Goal: Task Accomplishment & Management: Manage account settings

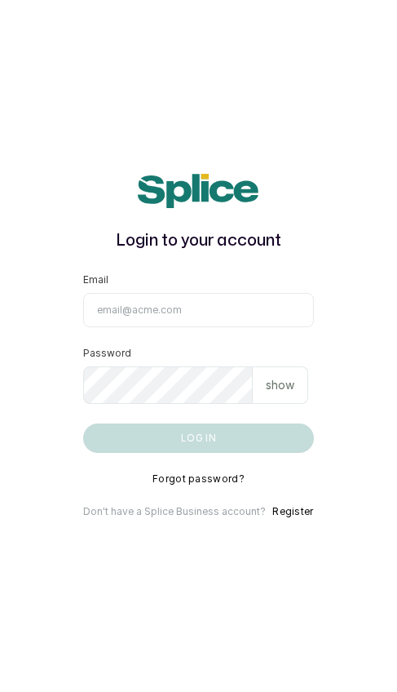
type input "[EMAIL_ADDRESS][DOMAIN_NAME]"
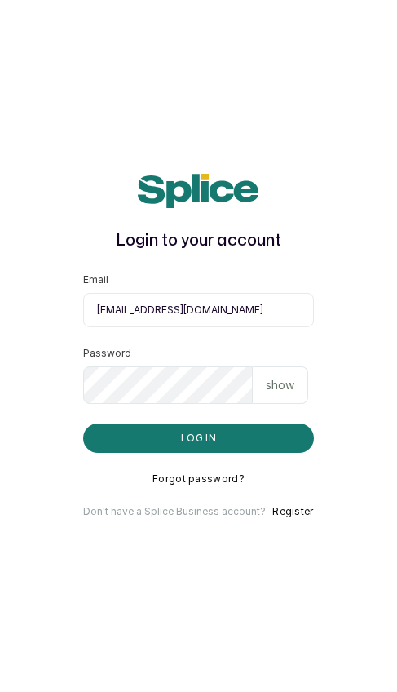
click at [198, 438] on button "Log in" at bounding box center [198, 437] width 230 height 29
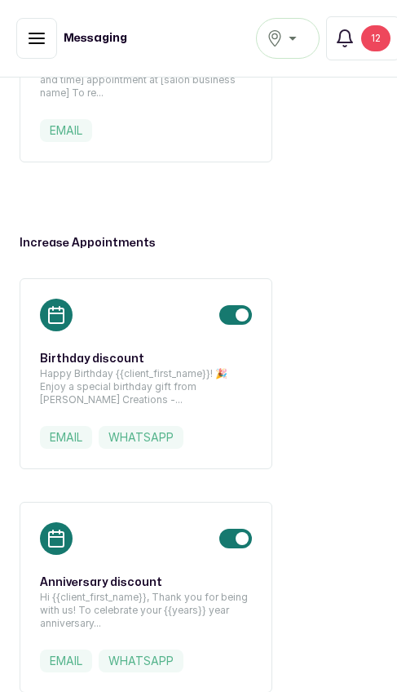
scroll to position [1272, 0]
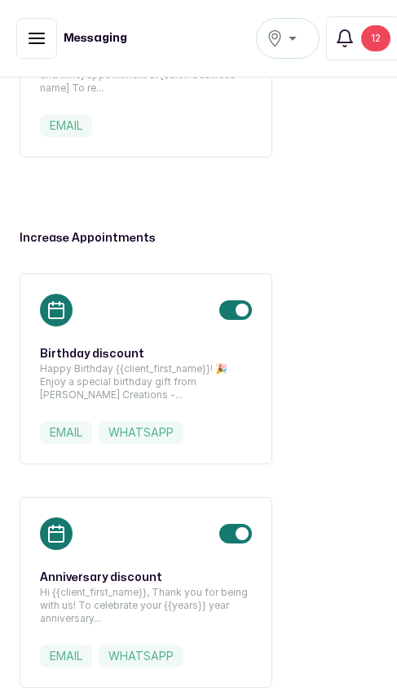
click at [161, 433] on label "whatsapp" at bounding box center [141, 432] width 85 height 23
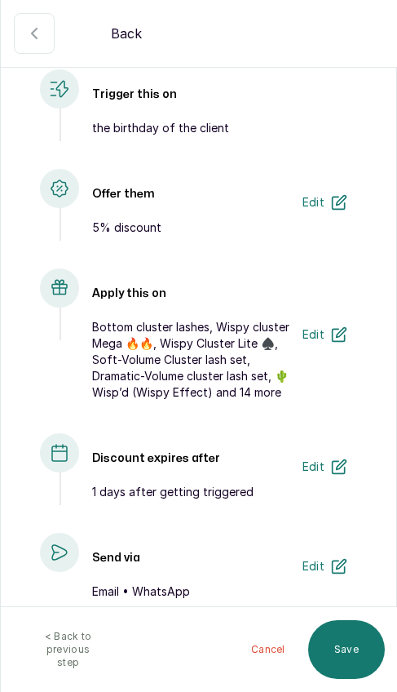
scroll to position [130, 0]
click at [334, 462] on icon "button" at bounding box center [339, 466] width 16 height 16
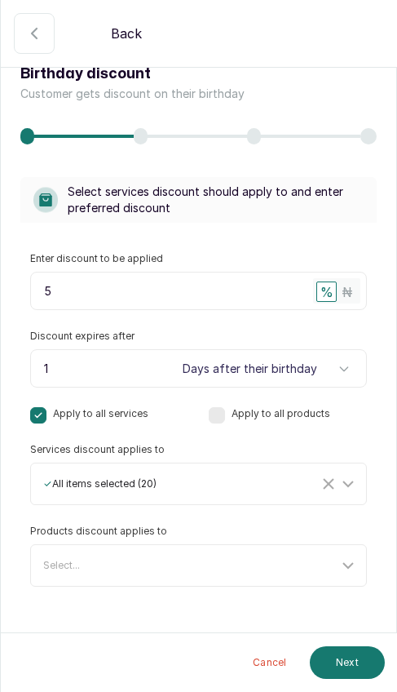
scroll to position [11, 0]
click at [29, 32] on icon "button" at bounding box center [34, 34] width 20 height 20
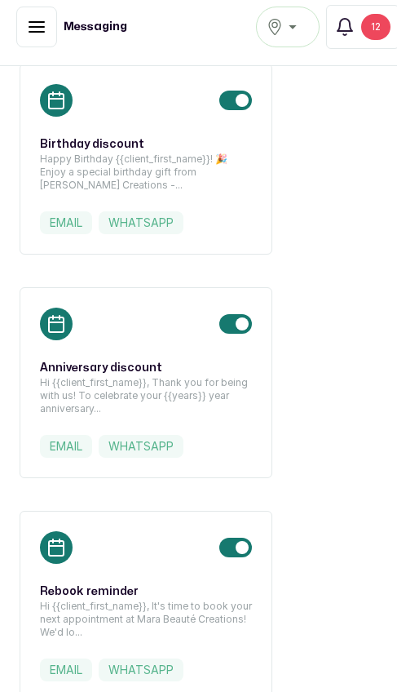
scroll to position [1479, 0]
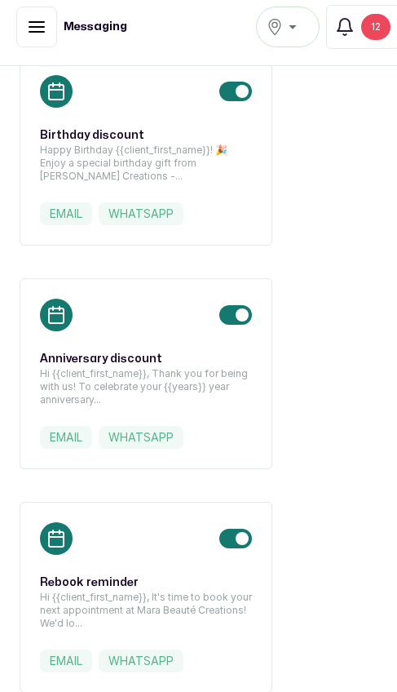
click at [148, 436] on label "whatsapp" at bounding box center [141, 437] width 85 height 23
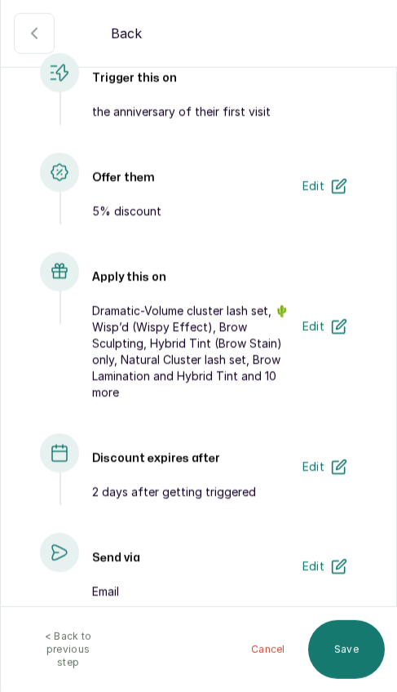
scroll to position [147, 0]
click at [34, 14] on button "email" at bounding box center [34, 33] width 41 height 41
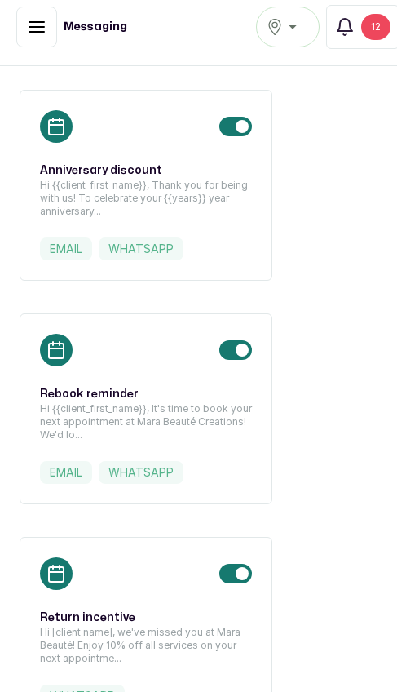
scroll to position [1683, 0]
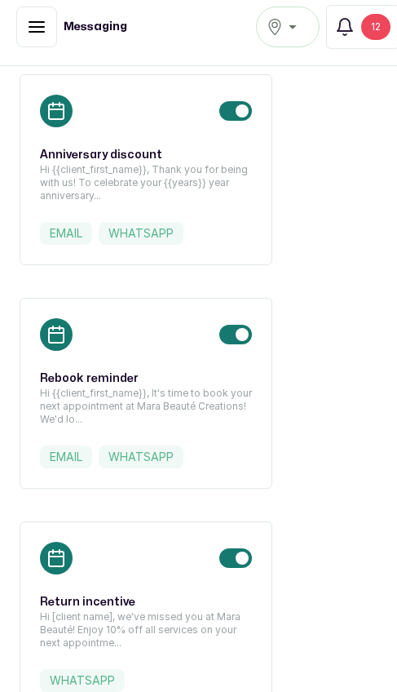
click at [153, 453] on label "whatsapp" at bounding box center [141, 456] width 85 height 23
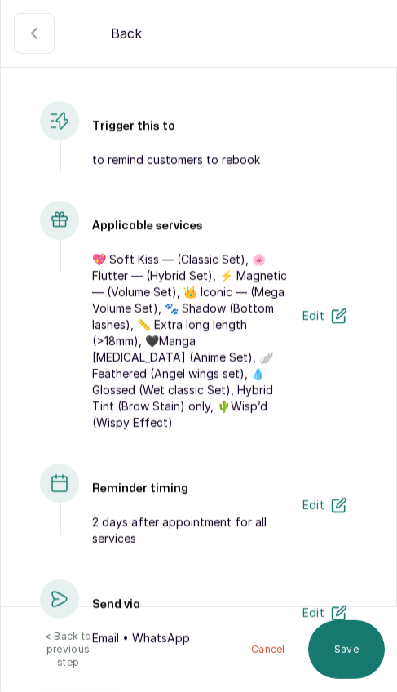
scroll to position [111, 0]
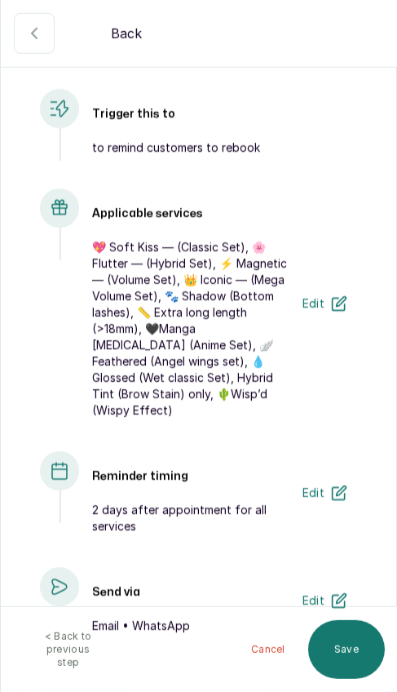
click at [330, 476] on button "Edit" at bounding box center [325, 492] width 64 height 33
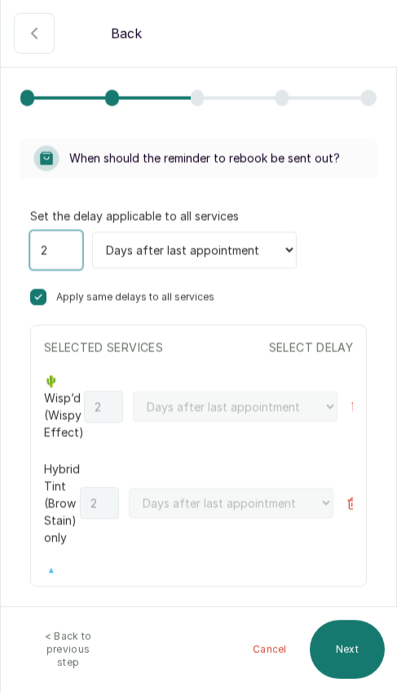
click at [64, 247] on input "2" at bounding box center [56, 250] width 52 height 38
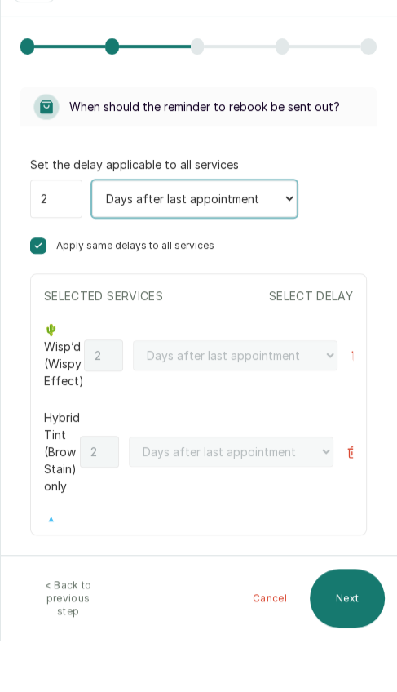
click at [126, 232] on select "Days after last appointment Weeks after last appointment Months after last appo…" at bounding box center [194, 250] width 205 height 37
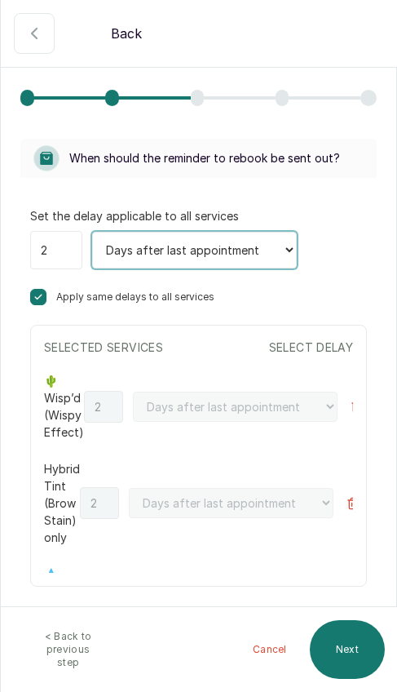
select select "weeks"
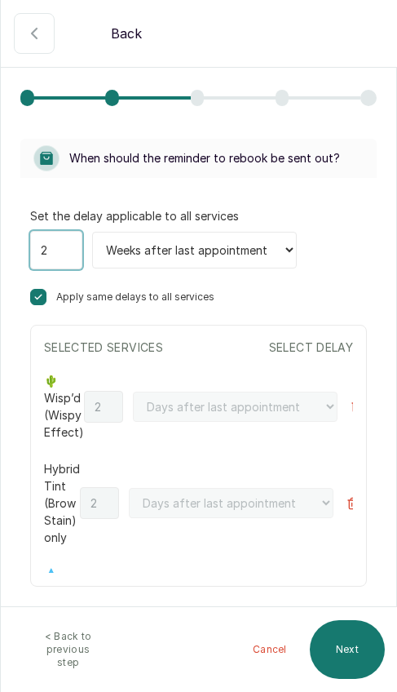
click at [60, 249] on input "2" at bounding box center [56, 250] width 52 height 38
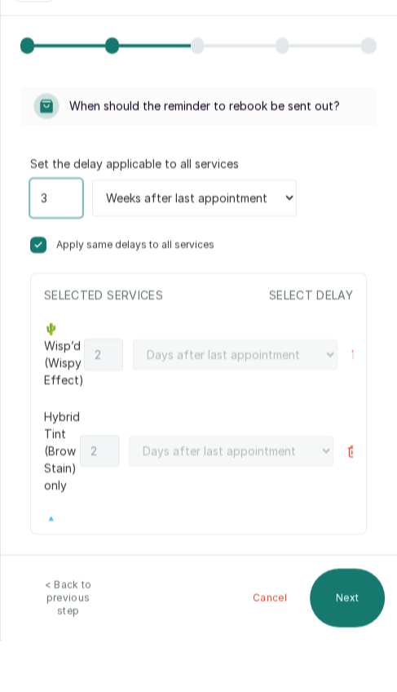
type input "3"
click at [348, 221] on div "Set the delay applicable to all services 3 Days after last appointment Weeks af…" at bounding box center [198, 396] width 337 height 379
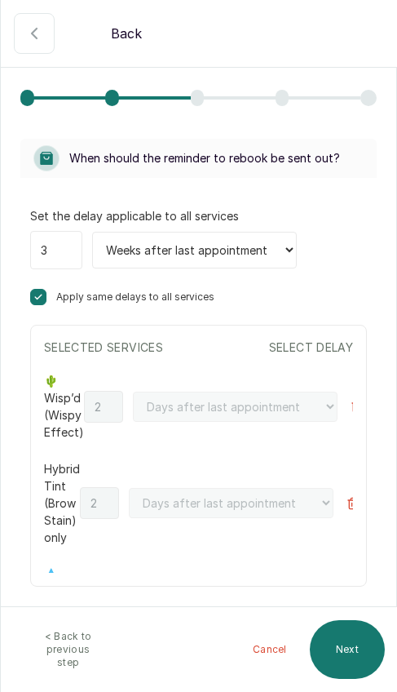
scroll to position [55, 0]
click at [347, 649] on button "Next" at bounding box center [347, 649] width 75 height 59
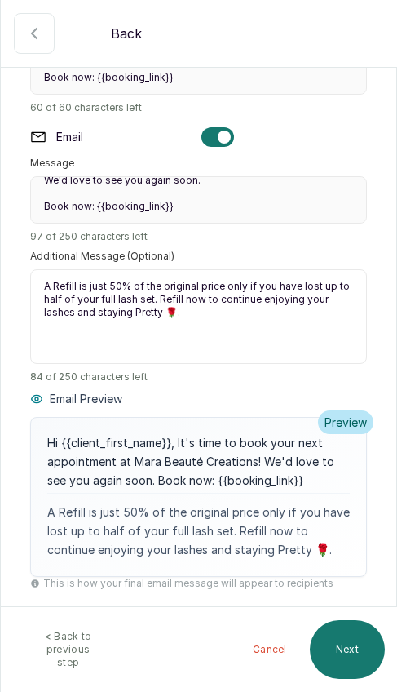
scroll to position [269, 0]
click at [345, 659] on button "Next" at bounding box center [347, 649] width 75 height 59
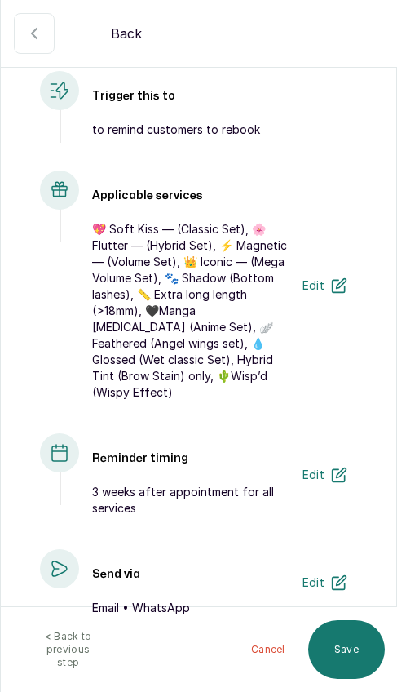
click at [329, 661] on button "Save" at bounding box center [346, 649] width 77 height 59
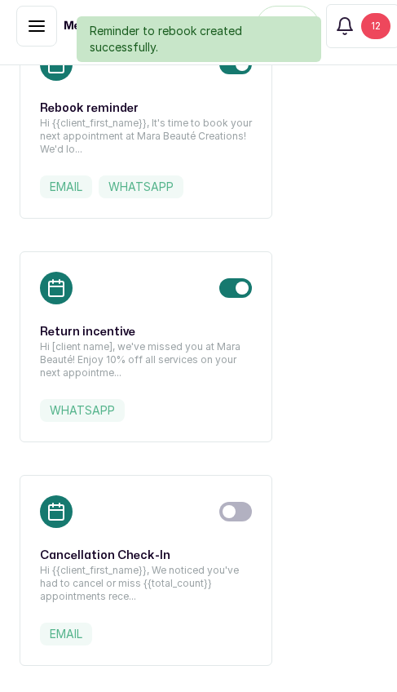
scroll to position [1952, 0]
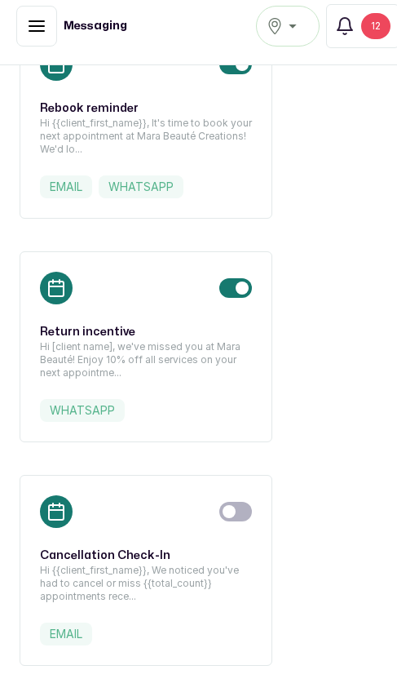
click at [107, 294] on div at bounding box center [146, 288] width 212 height 33
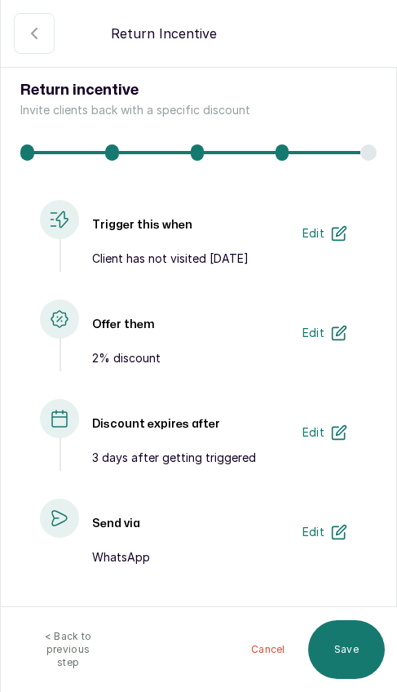
click at [333, 227] on icon "button" at bounding box center [339, 233] width 16 height 16
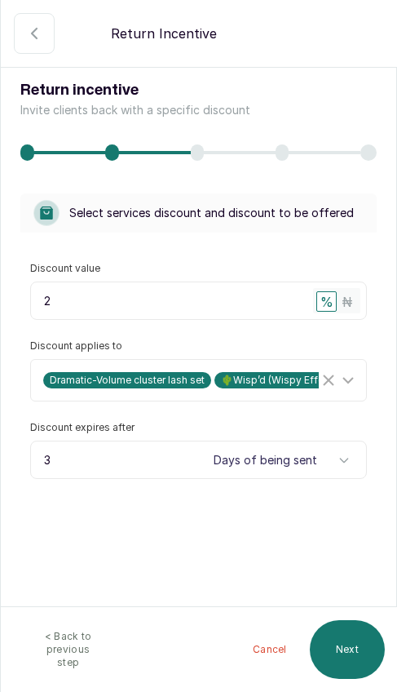
click at [239, 286] on input "2" at bounding box center [198, 300] width 337 height 38
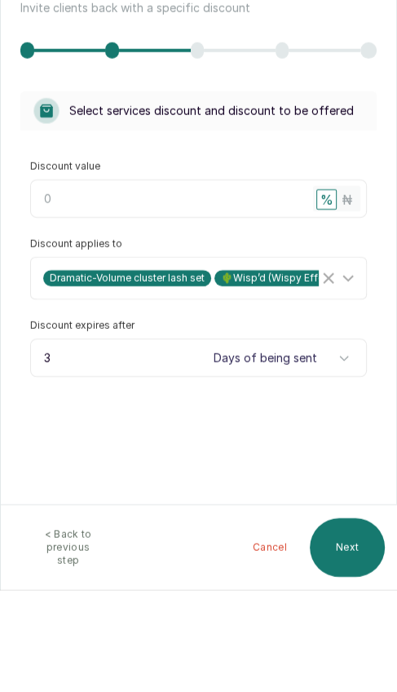
type input "3"
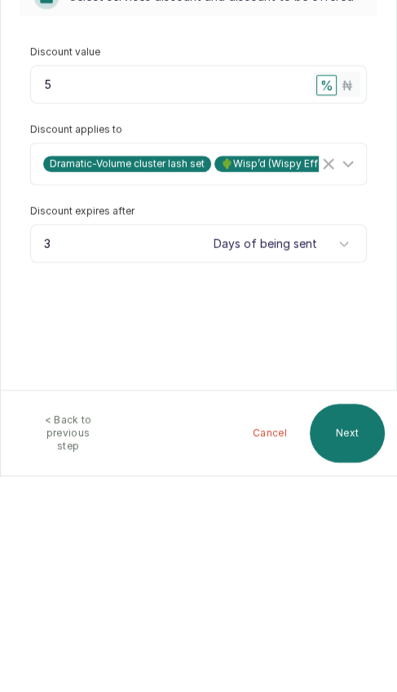
type input "5"
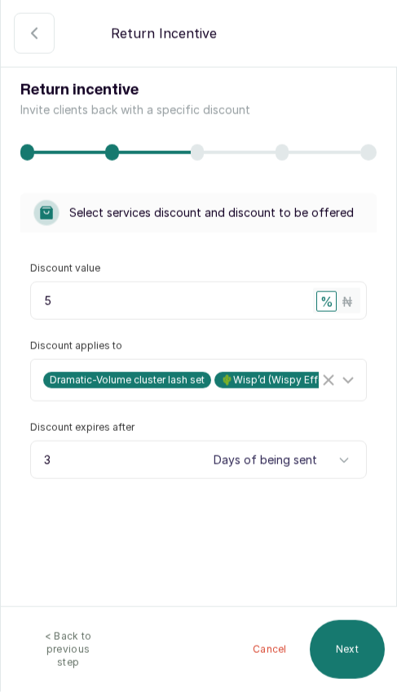
click at [352, 660] on button "Next" at bounding box center [347, 649] width 75 height 59
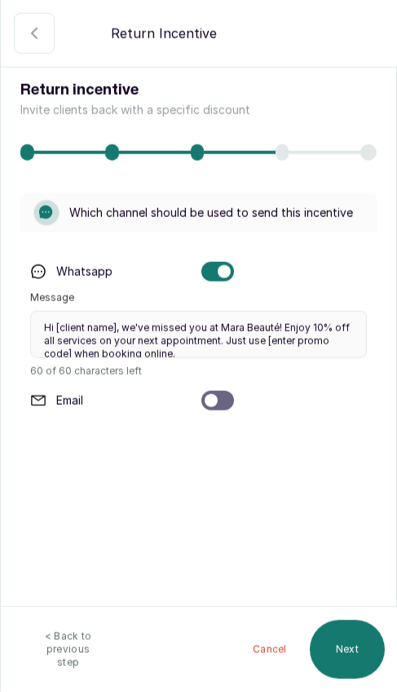
scroll to position [12, 0]
click at [224, 396] on div at bounding box center [217, 401] width 33 height 20
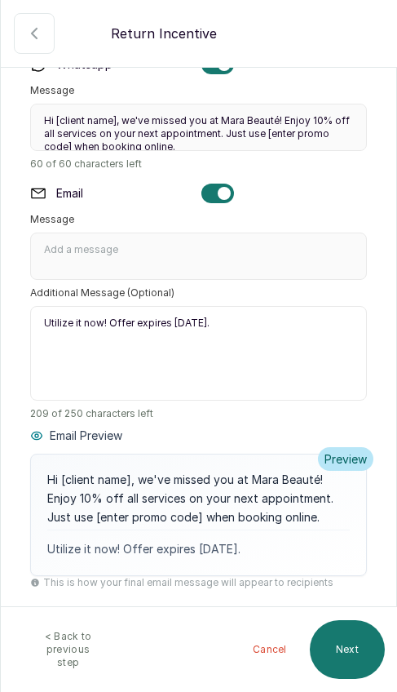
scroll to position [207, 0]
click at [99, 490] on div "Hi [client name], we've missed you at Mara Beauté! Enjoy 10% off all services o…" at bounding box center [198, 498] width 303 height 55
click at [353, 662] on button "Next" at bounding box center [347, 649] width 75 height 59
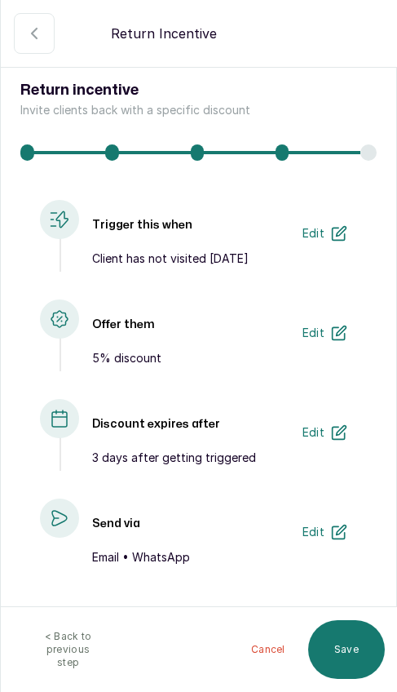
click at [207, 258] on p "Client has not visited [DATE]" at bounding box center [192, 258] width 201 height 16
click at [337, 217] on button "Edit" at bounding box center [325, 233] width 64 height 33
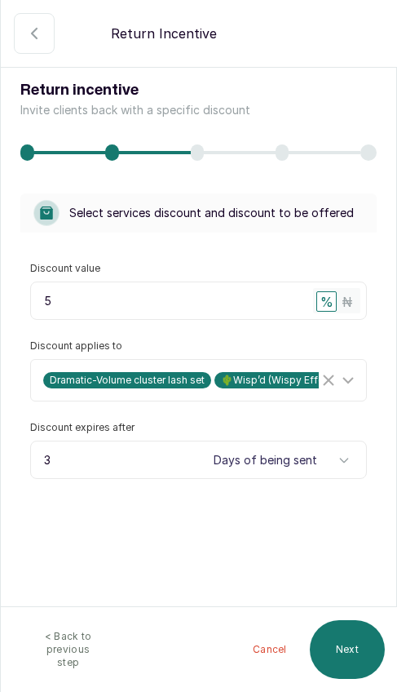
scroll to position [12, 0]
click at [356, 657] on button "Next" at bounding box center [347, 649] width 75 height 59
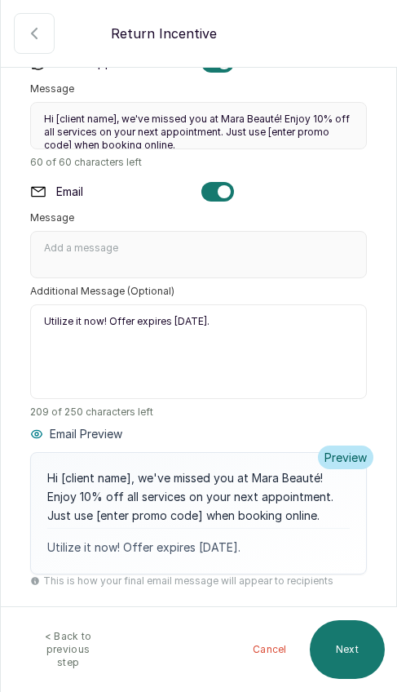
scroll to position [207, 0]
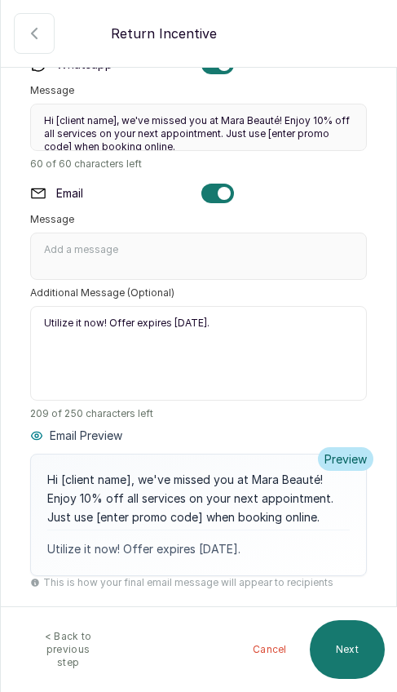
click at [345, 647] on button "Next" at bounding box center [347, 649] width 75 height 59
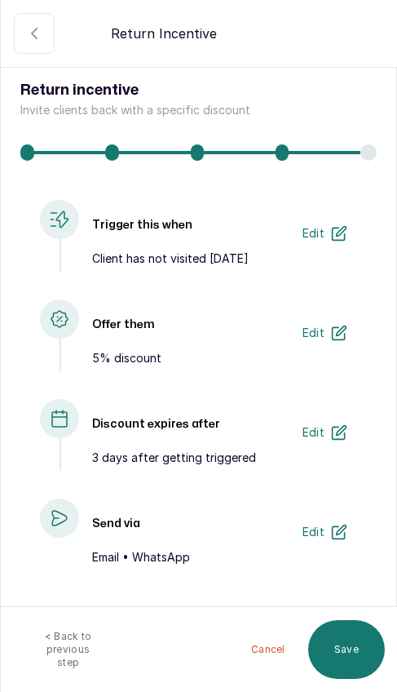
scroll to position [0, 0]
click at [340, 655] on button "Save" at bounding box center [346, 649] width 77 height 59
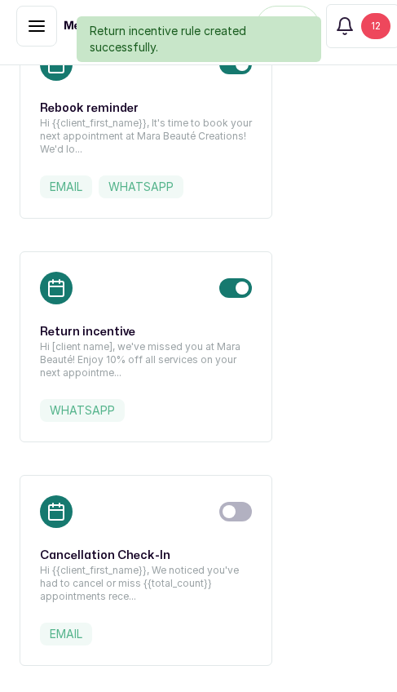
click at [77, 300] on div at bounding box center [146, 288] width 212 height 33
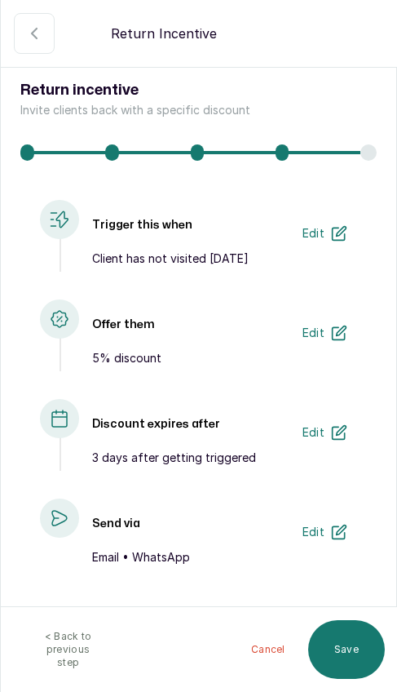
click at [236, 263] on p "Client has not visited [DATE]" at bounding box center [192, 258] width 201 height 16
click at [342, 330] on icon "button" at bounding box center [339, 333] width 16 height 16
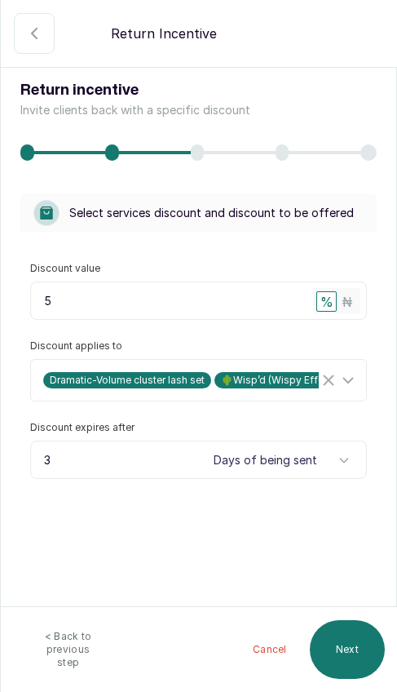
click at [36, 637] on button "< Back to previous step" at bounding box center [68, 649] width 108 height 59
select select "weeks"
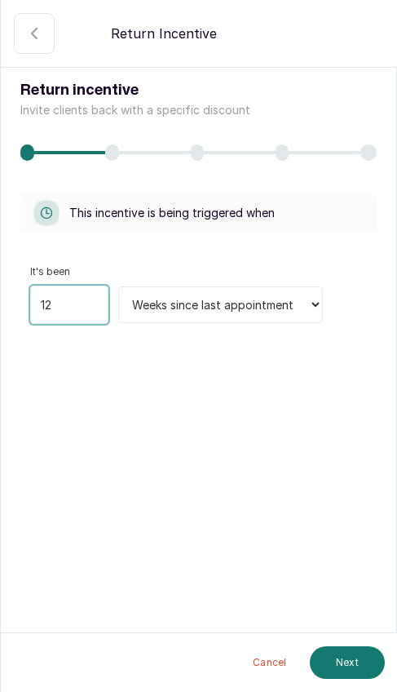
click at [68, 305] on input "12" at bounding box center [69, 304] width 78 height 38
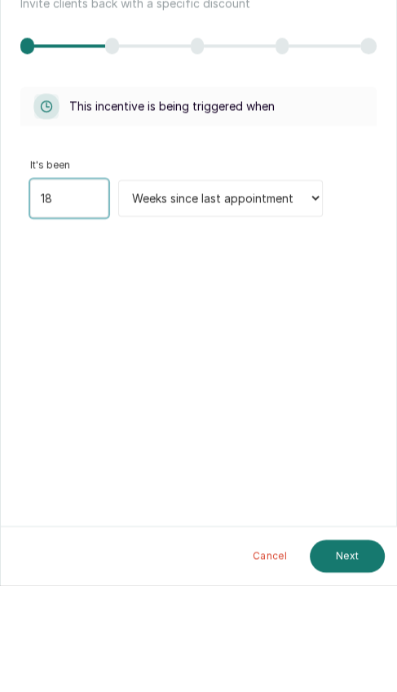
type input "18"
click at [285, 286] on select "Days since last appointment Weeks since last appointment Months since last appo…" at bounding box center [220, 304] width 205 height 37
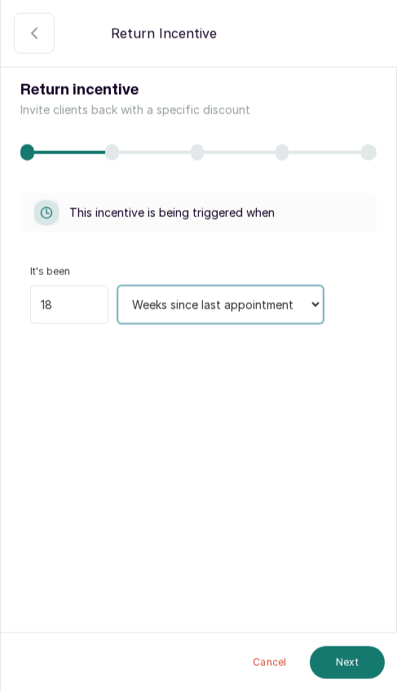
select select "days"
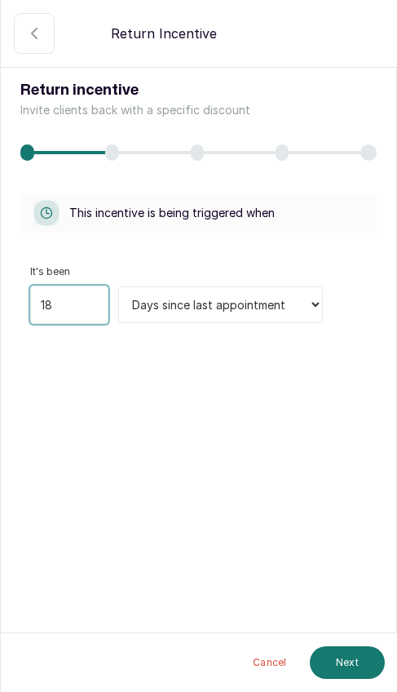
click at [83, 301] on input "18" at bounding box center [69, 304] width 78 height 38
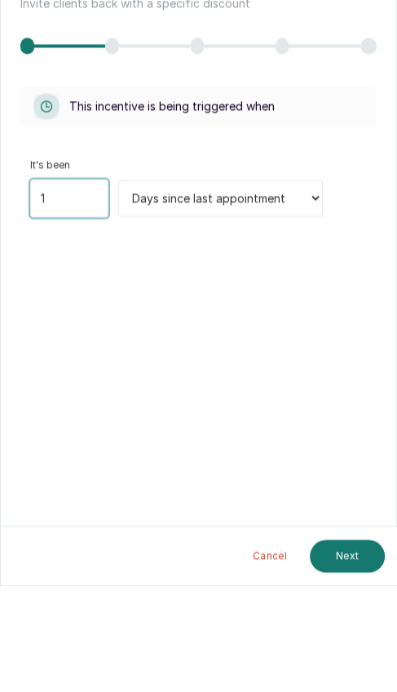
type input "1"
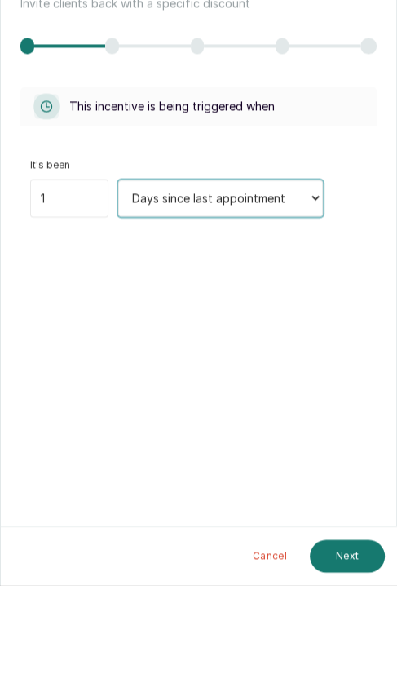
click at [283, 286] on select "Days since last appointment Weeks since last appointment Months since last appo…" at bounding box center [220, 304] width 205 height 37
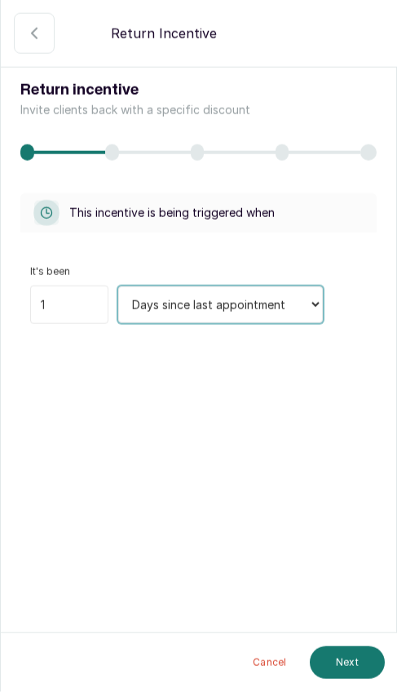
select select "months"
click at [288, 299] on select "Days since last appointment Weeks since last appointment Months since last appo…" at bounding box center [220, 304] width 205 height 37
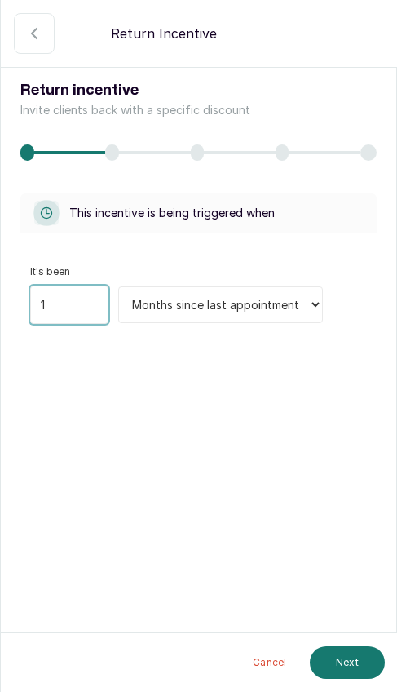
click at [43, 304] on input "1" at bounding box center [69, 304] width 78 height 38
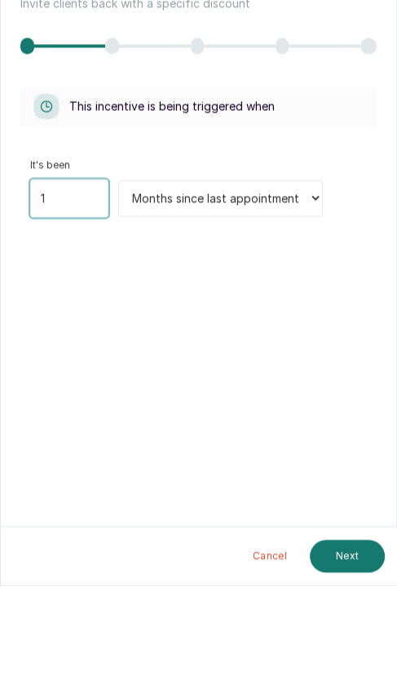
click at [42, 285] on input "1" at bounding box center [69, 304] width 78 height 38
type input "2"
click at [290, 286] on select "Days since last appointment Weeks since last appointment Months since last appo…" at bounding box center [220, 304] width 205 height 37
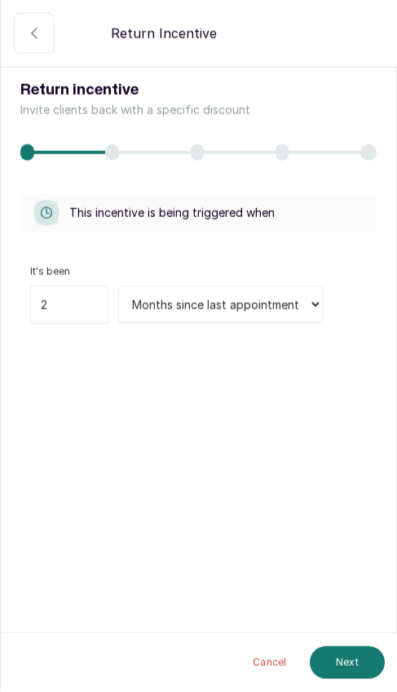
scroll to position [12, 0]
click at [353, 674] on button "Next" at bounding box center [347, 662] width 75 height 33
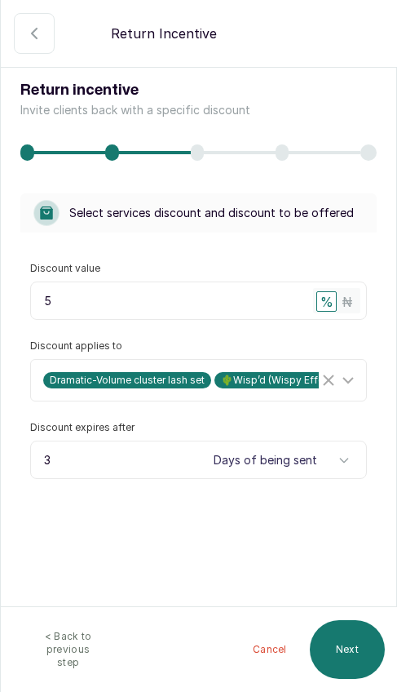
click at [350, 657] on button "Next" at bounding box center [347, 649] width 75 height 59
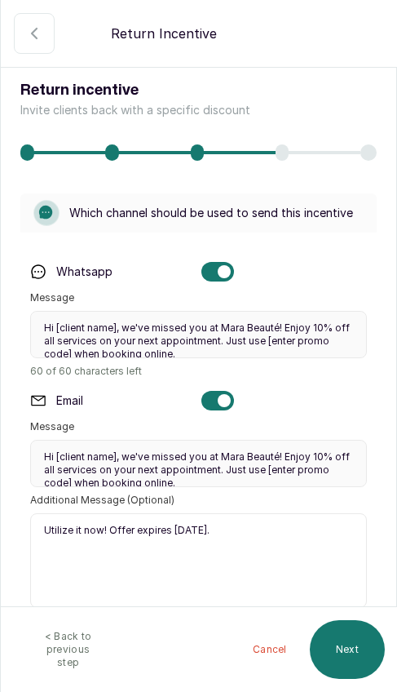
click at [357, 659] on button "Next" at bounding box center [347, 649] width 75 height 59
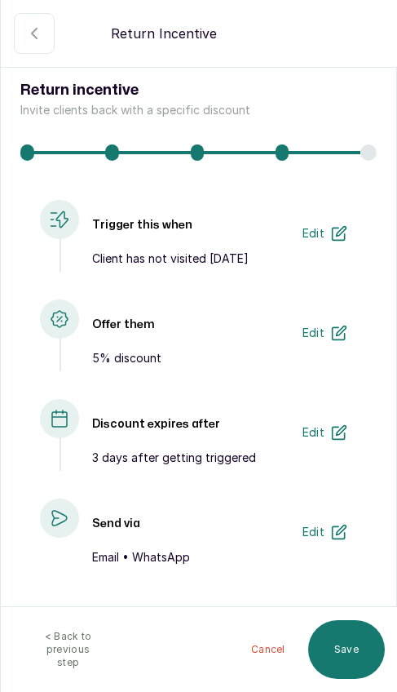
scroll to position [12, 1]
click at [350, 662] on button "Save" at bounding box center [346, 649] width 77 height 59
